Goal: Navigation & Orientation: Find specific page/section

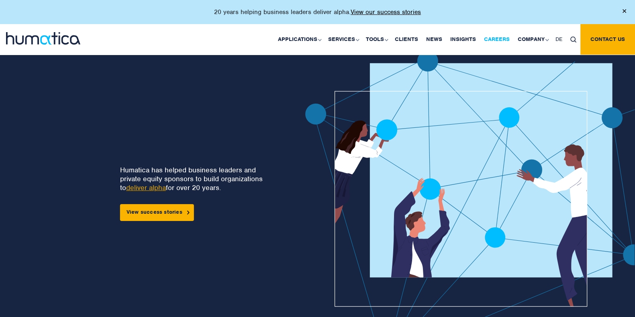
click at [501, 42] on link "Careers" at bounding box center [497, 39] width 34 height 31
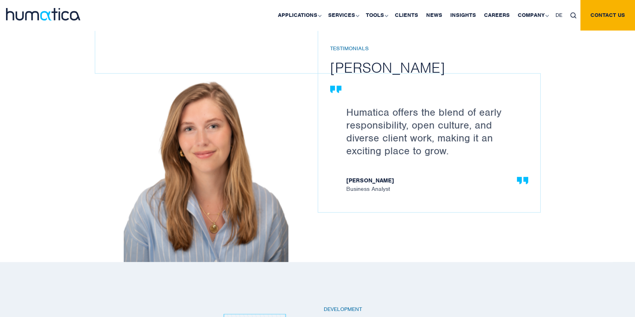
scroll to position [1004, 0]
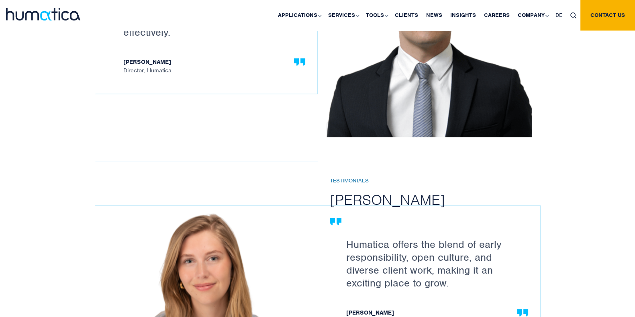
click at [44, 28] on div at bounding box center [53, 15] width 106 height 31
click at [45, 16] on img at bounding box center [43, 14] width 74 height 12
